Goal: Task Accomplishment & Management: Manage account settings

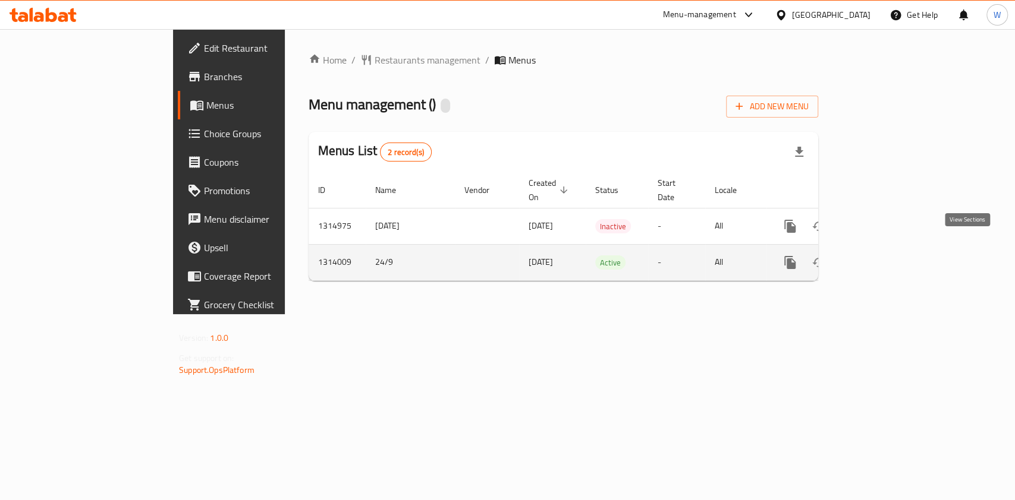
click at [883, 256] on icon "enhanced table" at bounding box center [875, 263] width 14 height 14
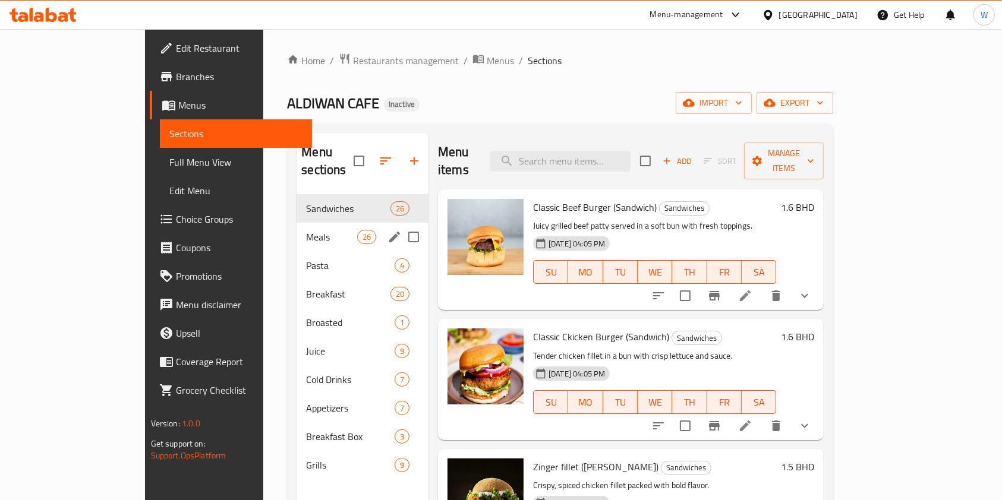
click at [297, 223] on div "Meals 26" at bounding box center [363, 237] width 132 height 29
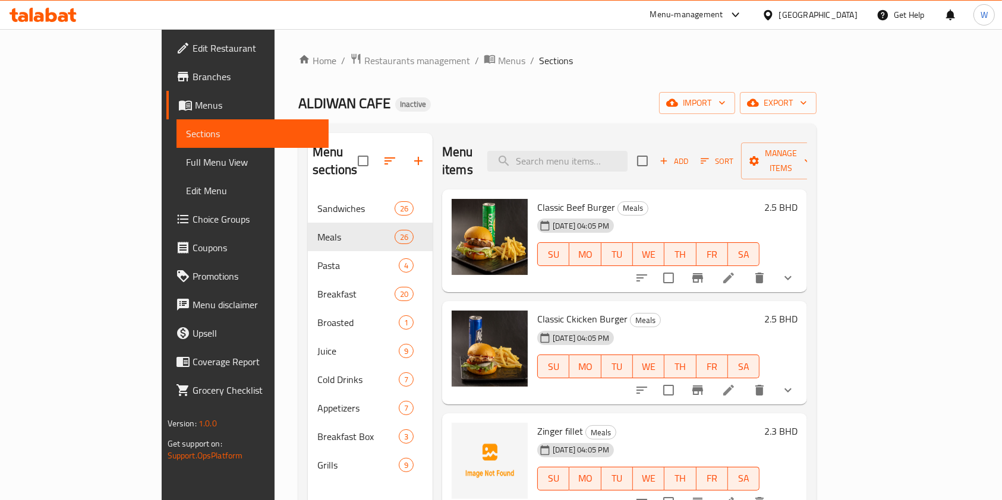
click at [736, 271] on icon at bounding box center [729, 278] width 14 height 14
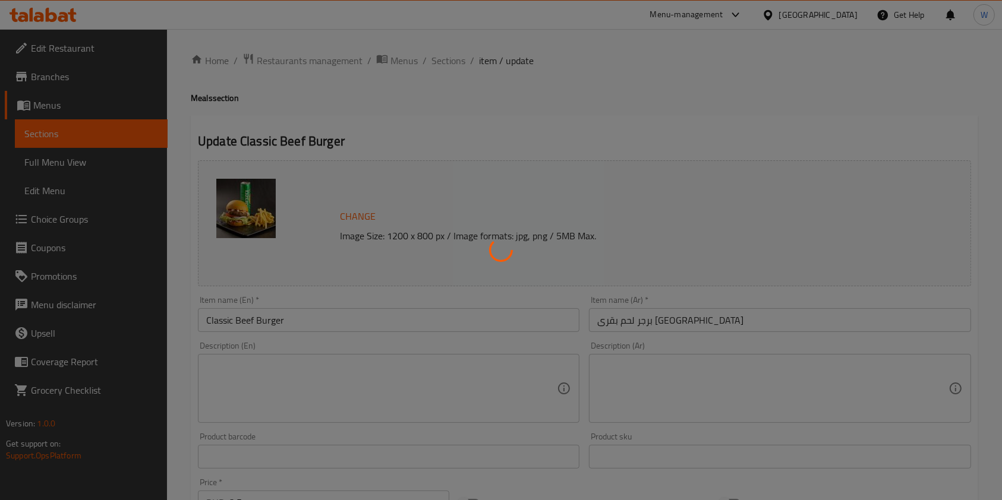
type input "الإضافات"
type input "0"
type input "1"
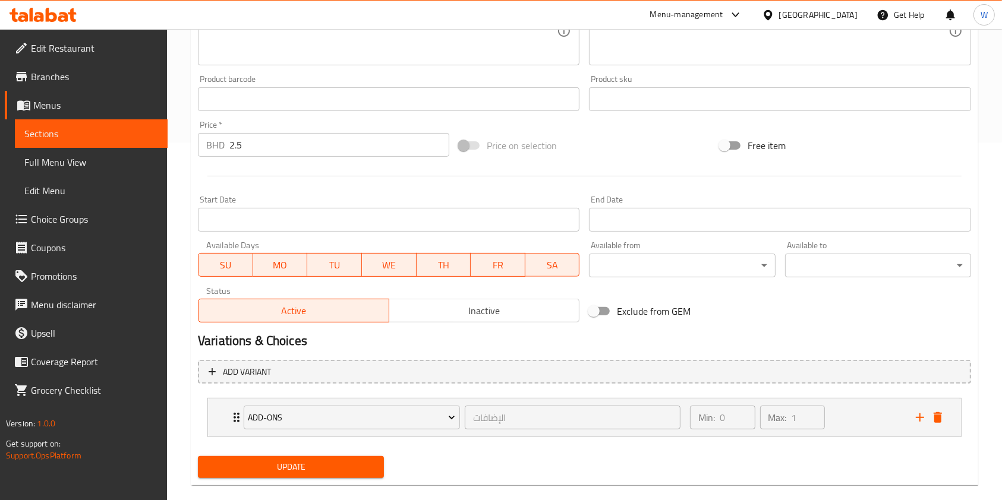
scroll to position [376, 0]
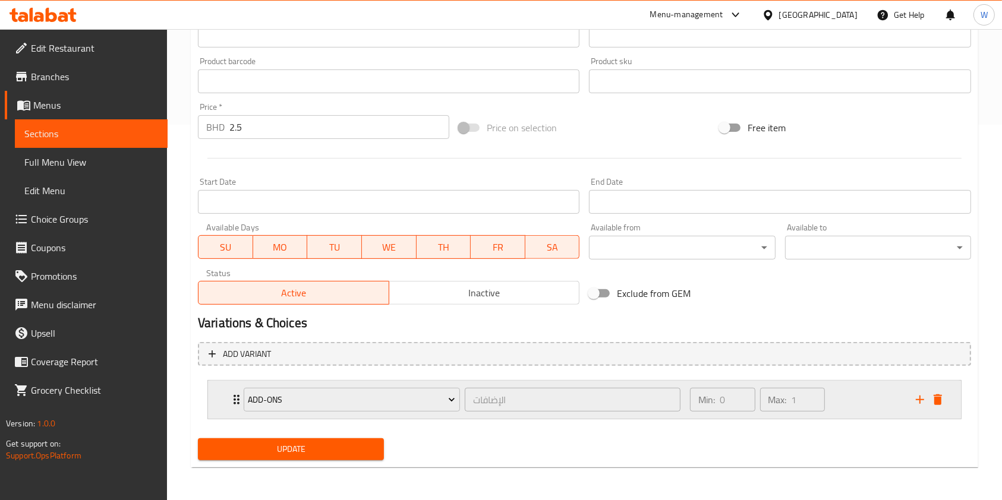
click at [239, 398] on div "Add-ons الإضافات ​" at bounding box center [462, 400] width 451 height 38
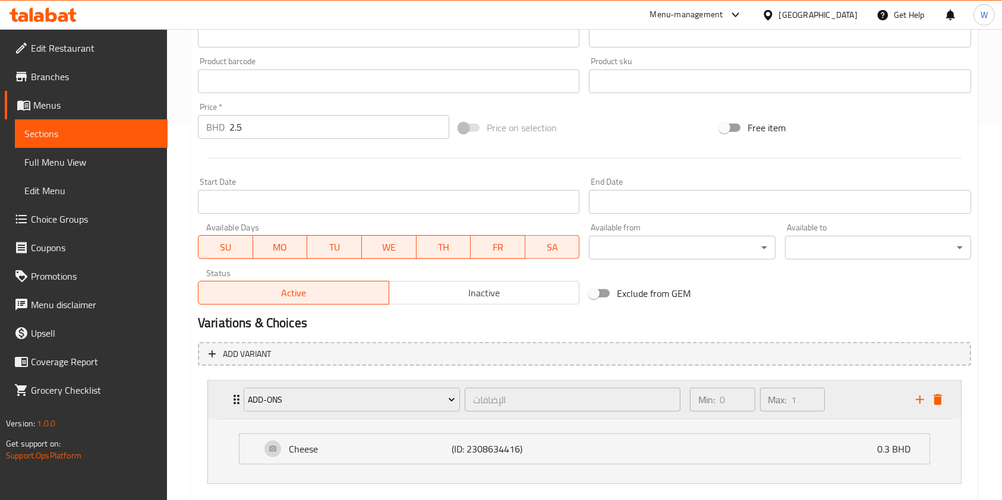
click at [239, 398] on div "Add-ons الإضافات ​" at bounding box center [462, 400] width 451 height 38
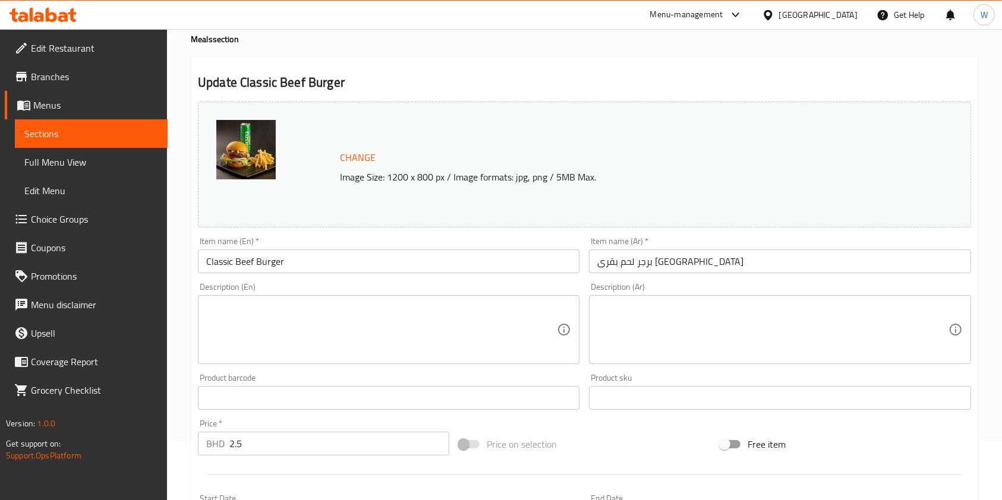
scroll to position [0, 0]
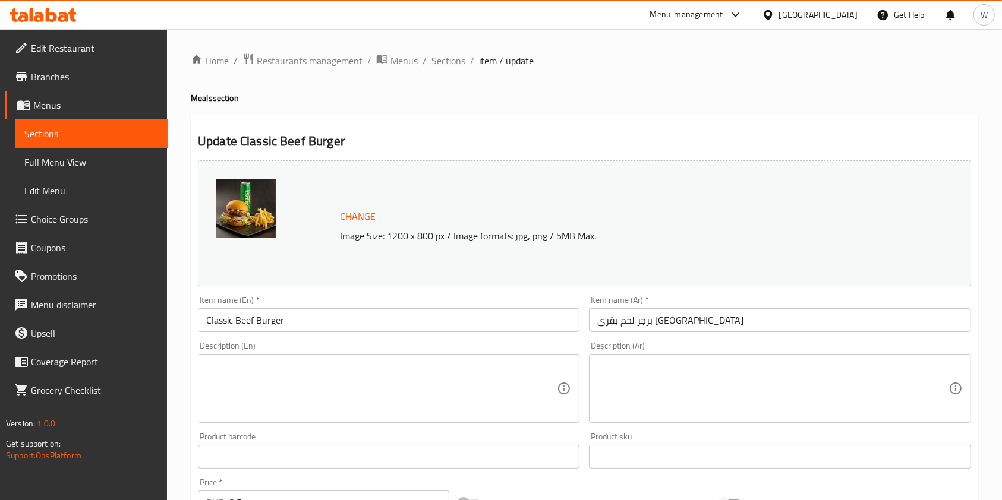
click at [459, 61] on span "Sections" at bounding box center [449, 60] width 34 height 14
